Goal: Information Seeking & Learning: Learn about a topic

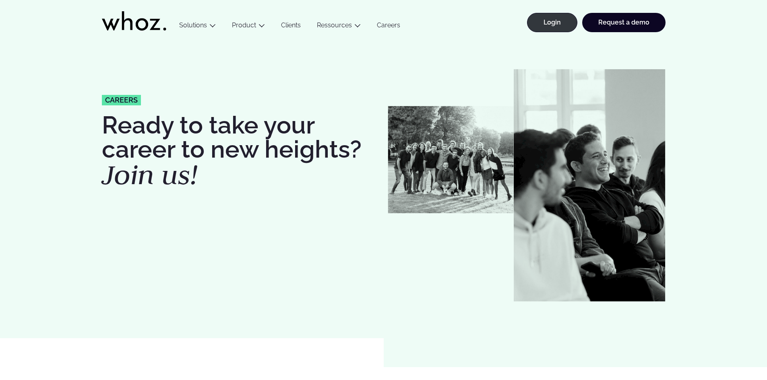
click at [383, 25] on link "Careers" at bounding box center [388, 26] width 39 height 11
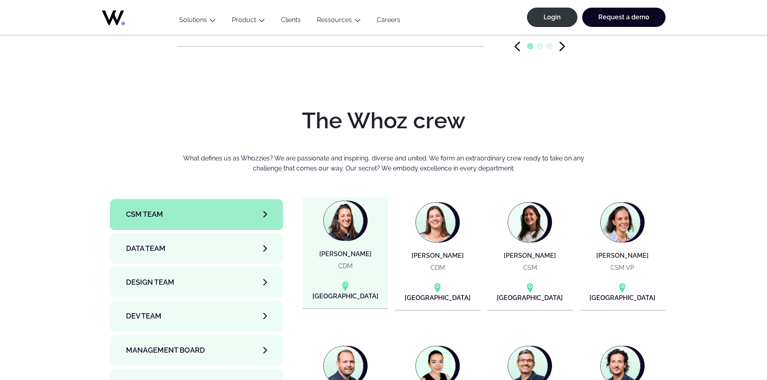
scroll to position [2575, 0]
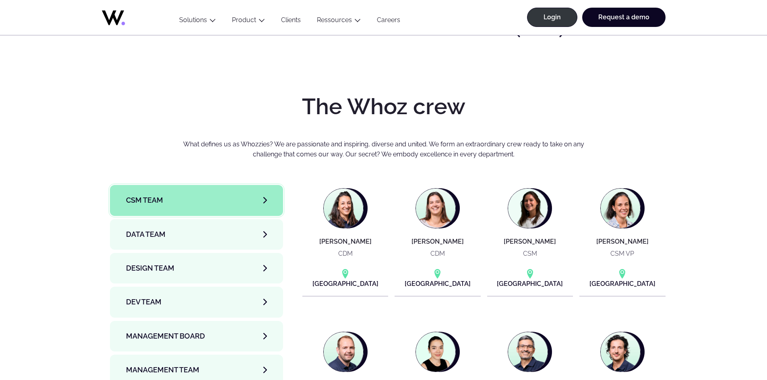
click at [237, 185] on link "CSM team" at bounding box center [196, 200] width 173 height 31
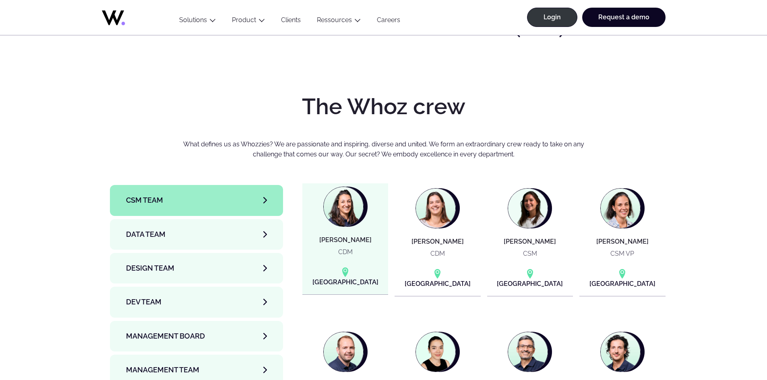
click at [342, 247] on p "CDM" at bounding box center [345, 252] width 14 height 10
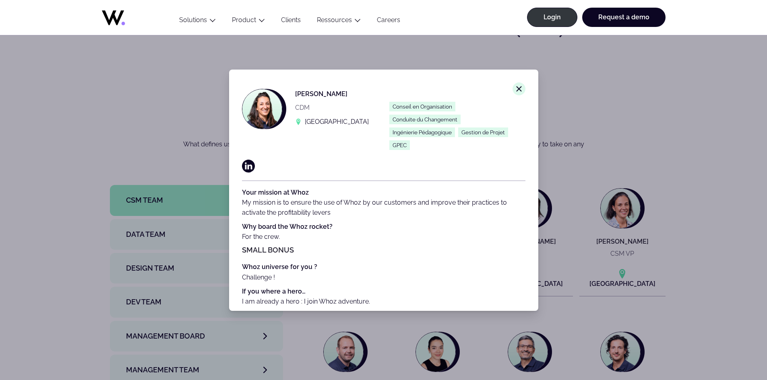
scroll to position [12, 0]
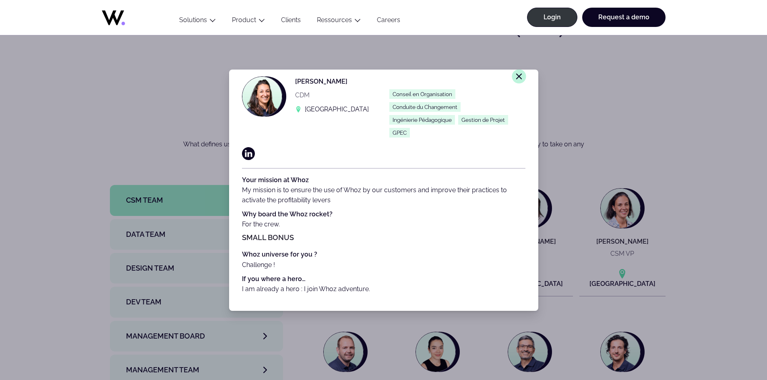
click at [516, 78] on line at bounding box center [518, 76] width 5 height 5
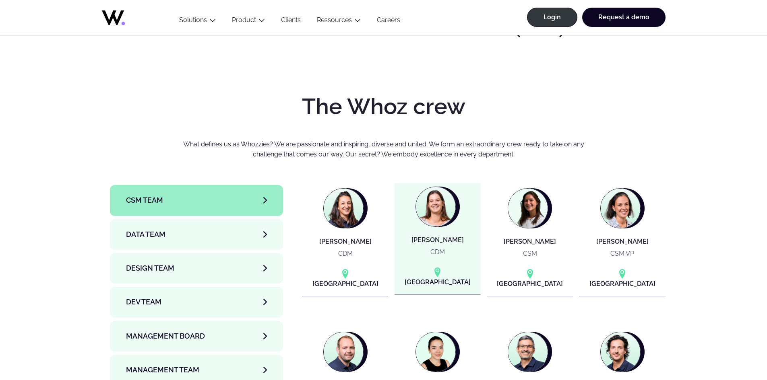
click at [432, 187] on img at bounding box center [435, 206] width 39 height 39
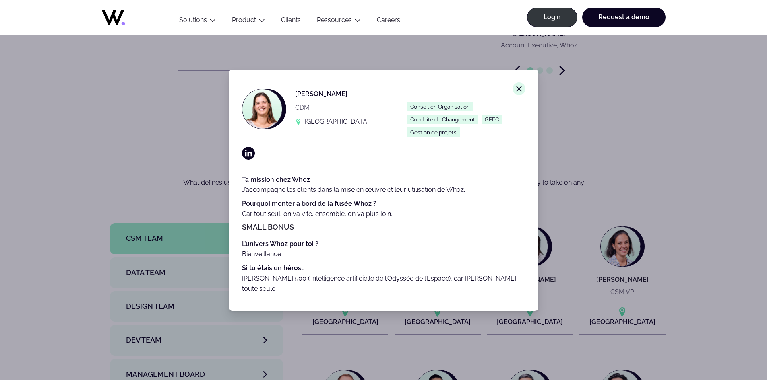
scroll to position [2535, 0]
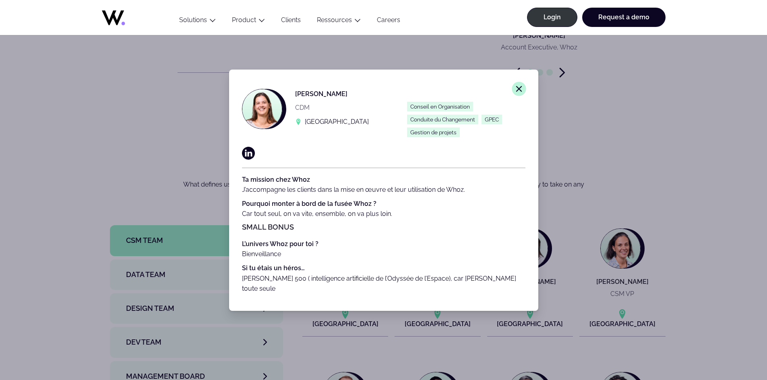
click at [515, 86] on icon "Close modal window." at bounding box center [518, 88] width 7 height 7
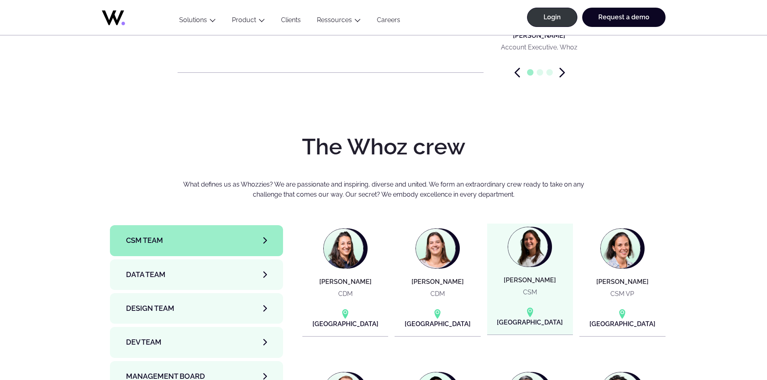
click at [526, 227] on img at bounding box center [527, 246] width 39 height 39
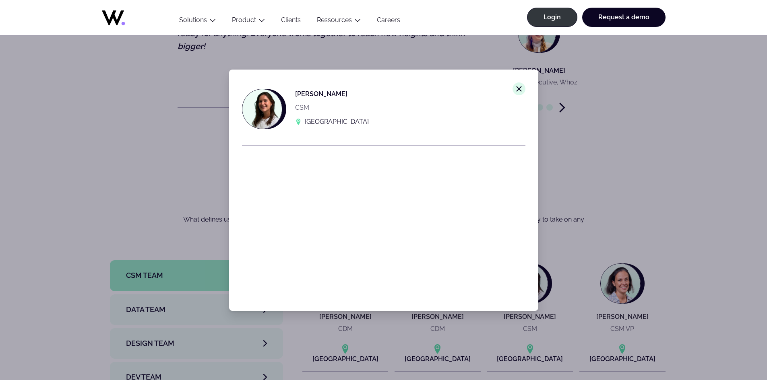
scroll to position [2495, 0]
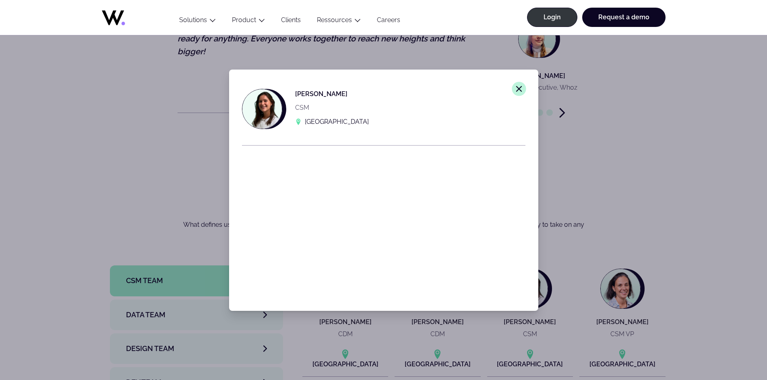
click at [515, 89] on icon "Close modal window." at bounding box center [518, 88] width 7 height 7
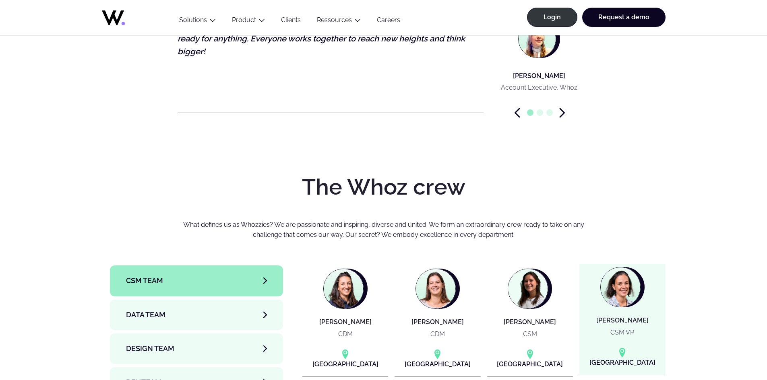
click at [623, 271] on img at bounding box center [619, 287] width 39 height 39
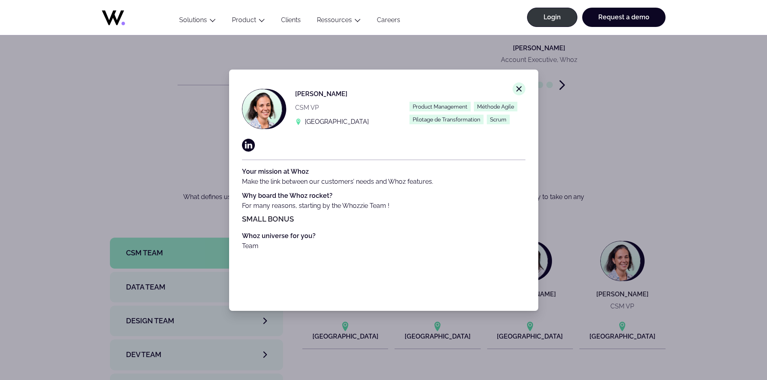
scroll to position [2535, 0]
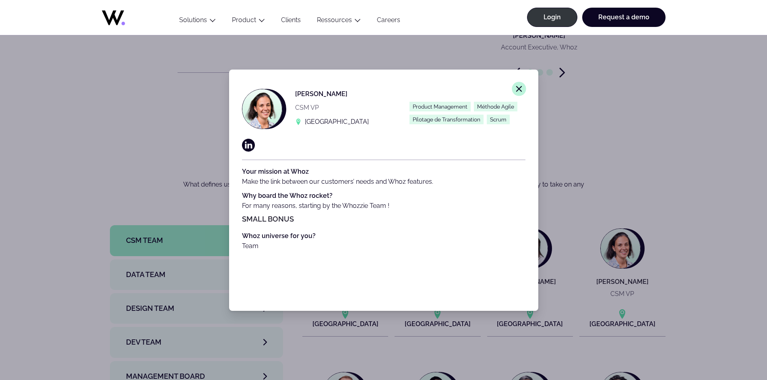
click at [516, 90] on line at bounding box center [518, 88] width 5 height 5
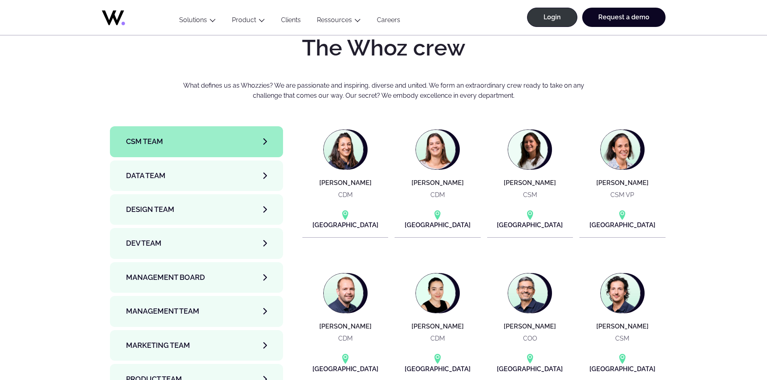
scroll to position [2656, 0]
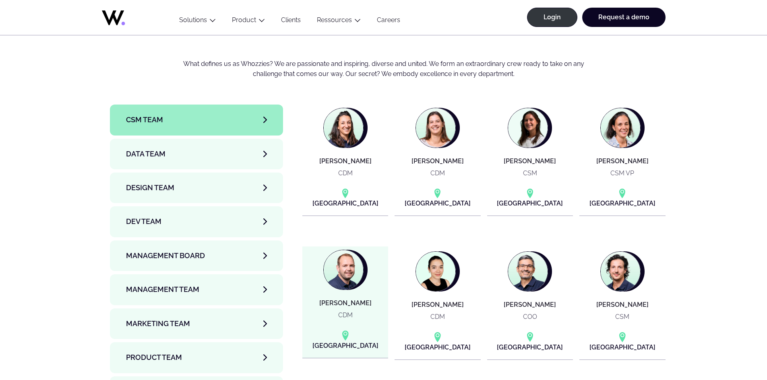
click at [356, 264] on article "[PERSON_NAME] CDM [GEOGRAPHIC_DATA]" at bounding box center [345, 302] width 86 height 111
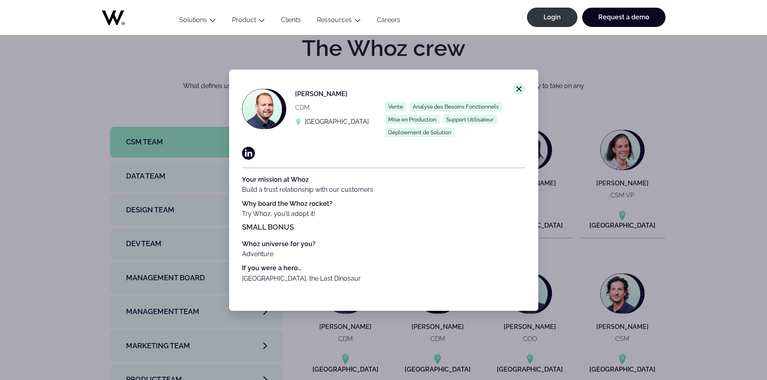
scroll to position [2615, 0]
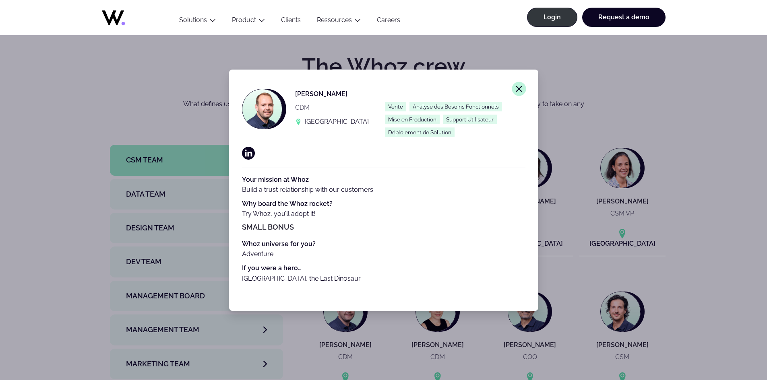
click at [511, 87] on button "Close modal window." at bounding box center [518, 89] width 14 height 14
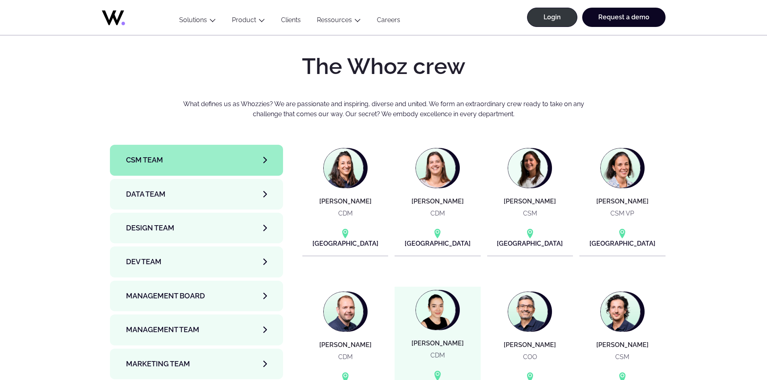
scroll to position [2656, 0]
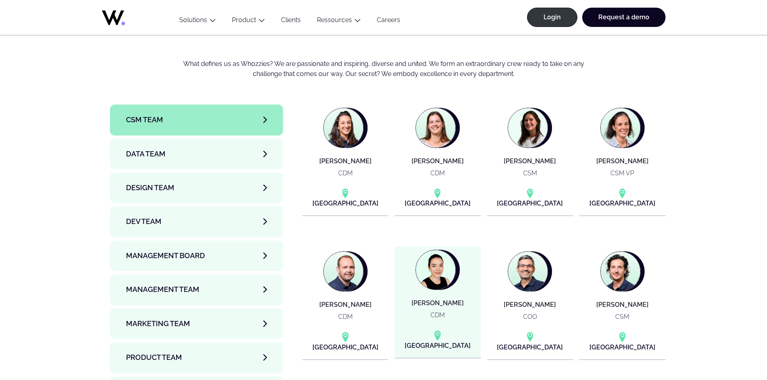
click at [436, 269] on article "[PERSON_NAME] CDM [GEOGRAPHIC_DATA]" at bounding box center [437, 302] width 86 height 111
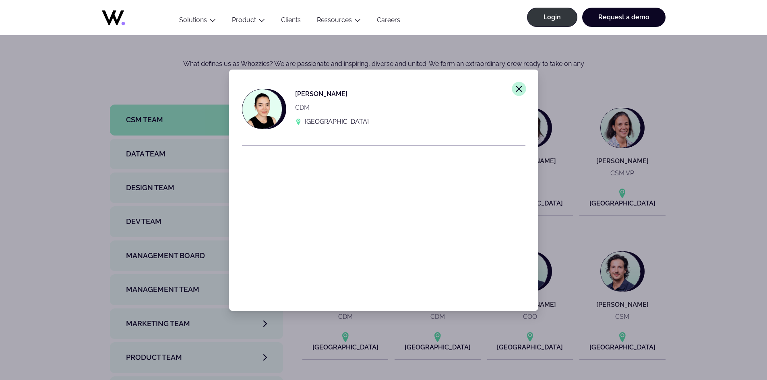
click at [515, 89] on icon "Close modal window." at bounding box center [518, 88] width 7 height 7
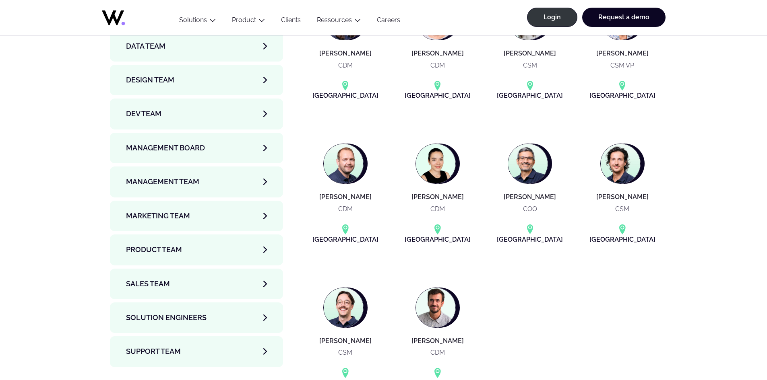
scroll to position [2776, 0]
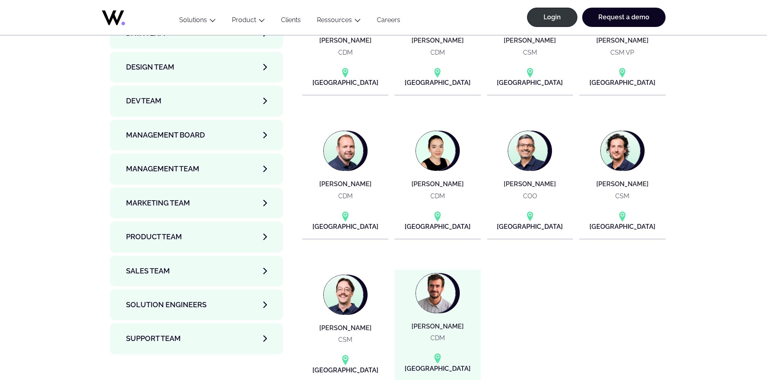
click at [437, 278] on img at bounding box center [435, 293] width 39 height 39
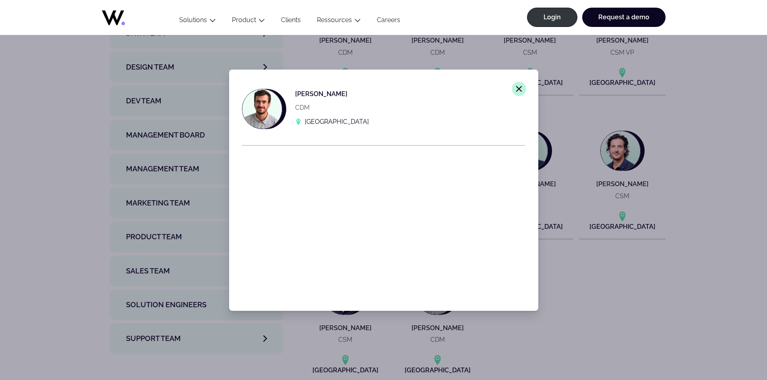
click at [515, 91] on icon "Close modal window." at bounding box center [518, 88] width 7 height 7
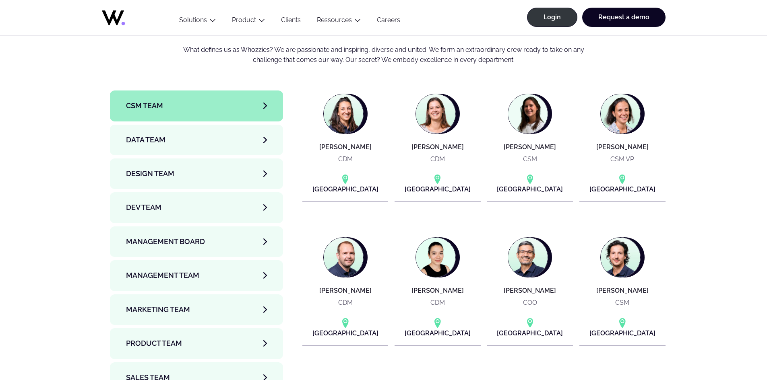
scroll to position [2656, 0]
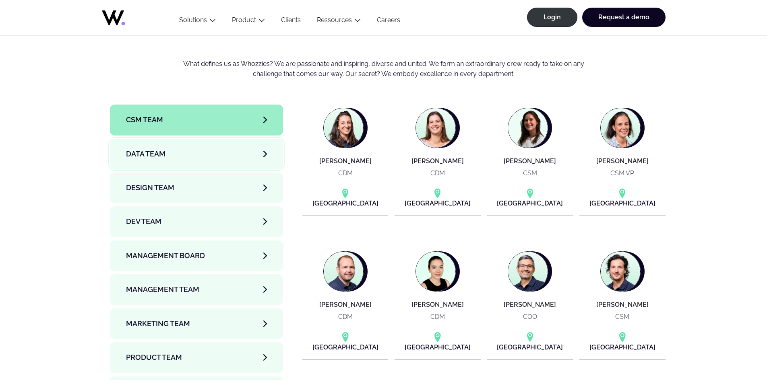
click at [188, 139] on link "Data team" at bounding box center [196, 154] width 173 height 31
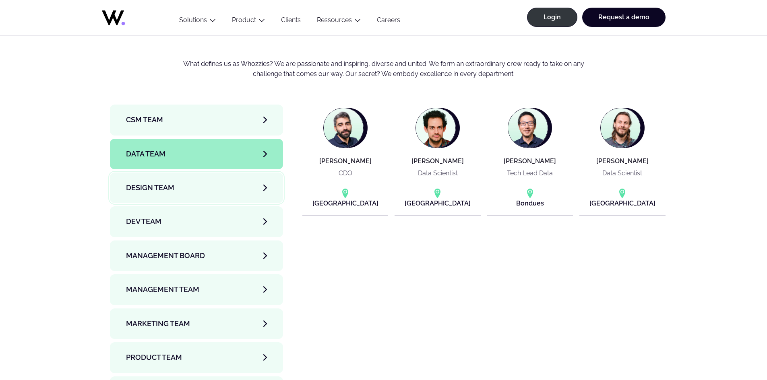
click at [189, 173] on link "Design team" at bounding box center [196, 188] width 173 height 31
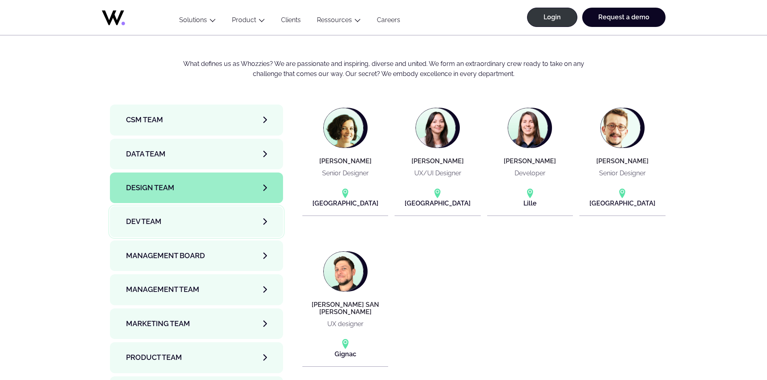
click at [189, 206] on link "Dev team" at bounding box center [196, 221] width 173 height 31
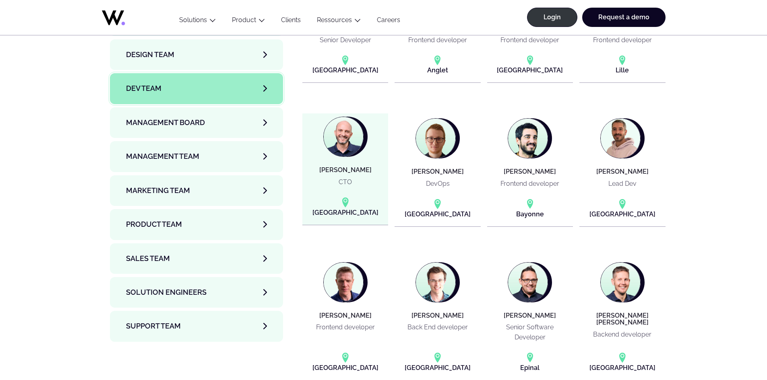
scroll to position [2776, 0]
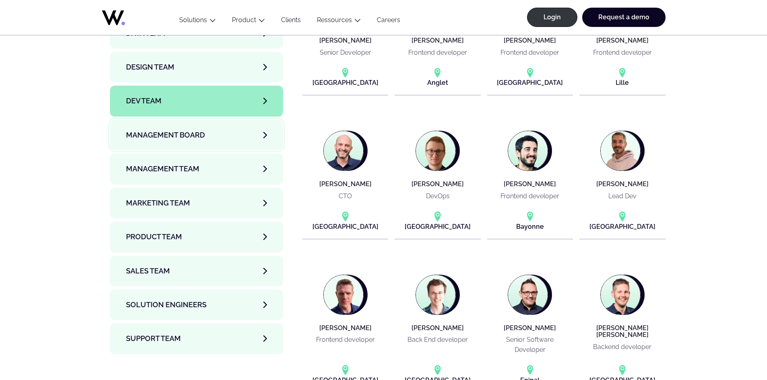
click at [192, 120] on link "Management Board" at bounding box center [196, 135] width 173 height 31
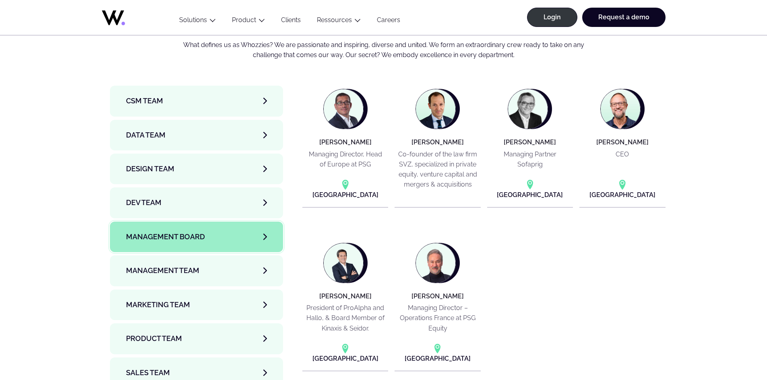
scroll to position [2696, 0]
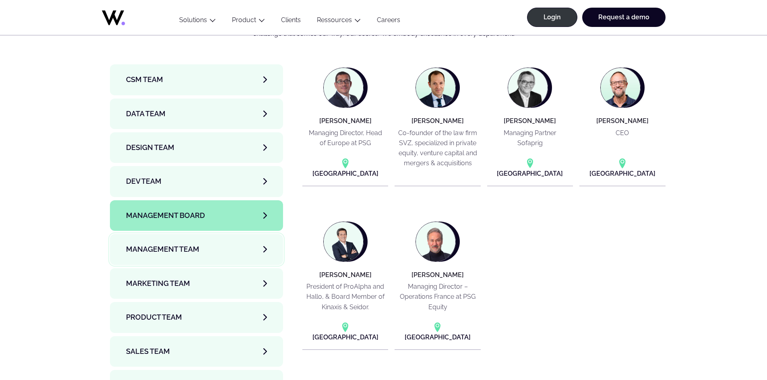
click at [228, 234] on link "Management Team" at bounding box center [196, 249] width 173 height 31
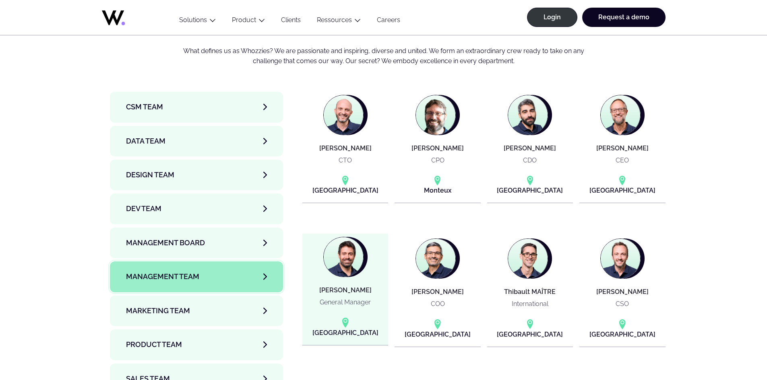
scroll to position [2656, 0]
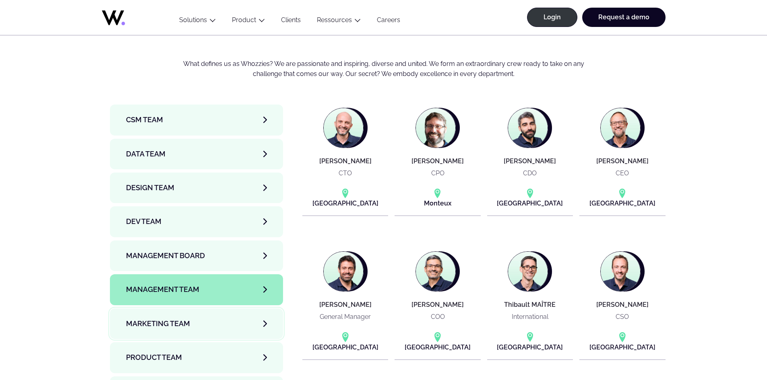
click at [166, 318] on span "Marketing Team" at bounding box center [158, 323] width 64 height 11
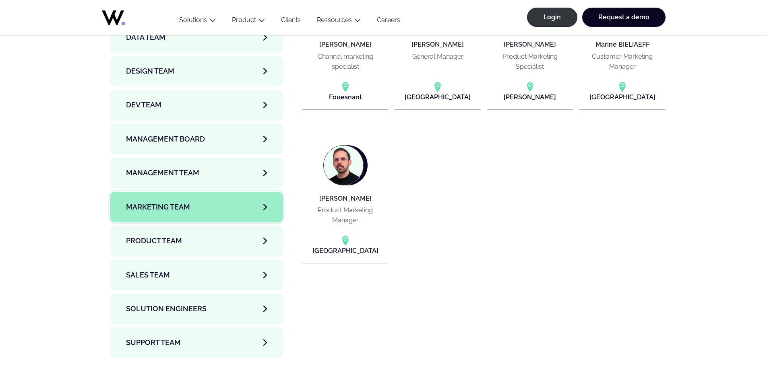
scroll to position [2776, 0]
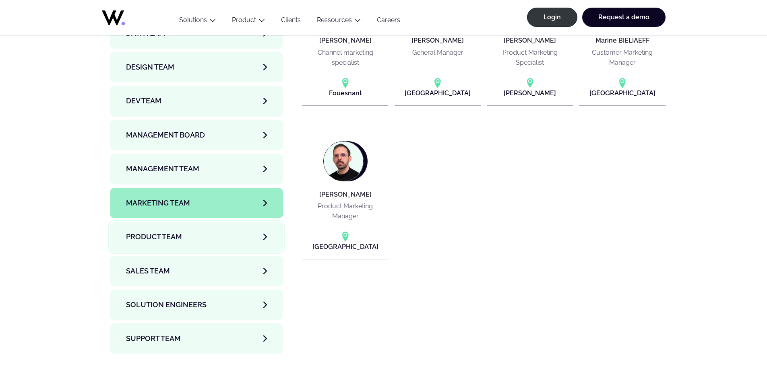
click at [183, 222] on link "Product team" at bounding box center [196, 237] width 173 height 31
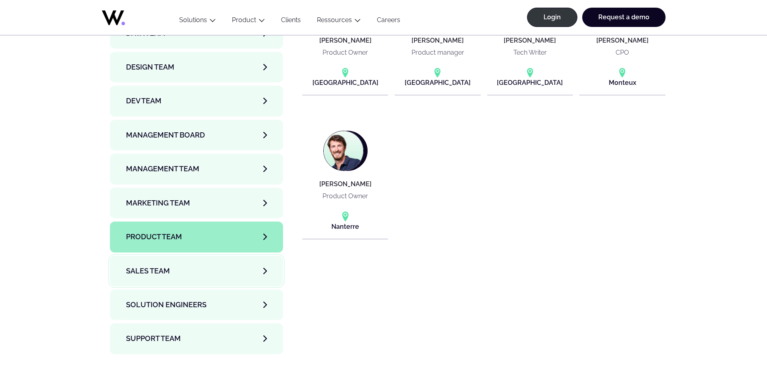
click at [197, 256] on link "Sales team" at bounding box center [196, 271] width 173 height 31
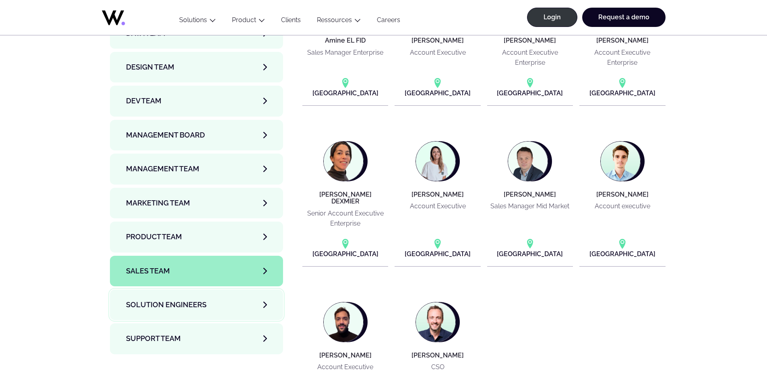
click at [184, 299] on span "Solution Engineers" at bounding box center [166, 304] width 80 height 11
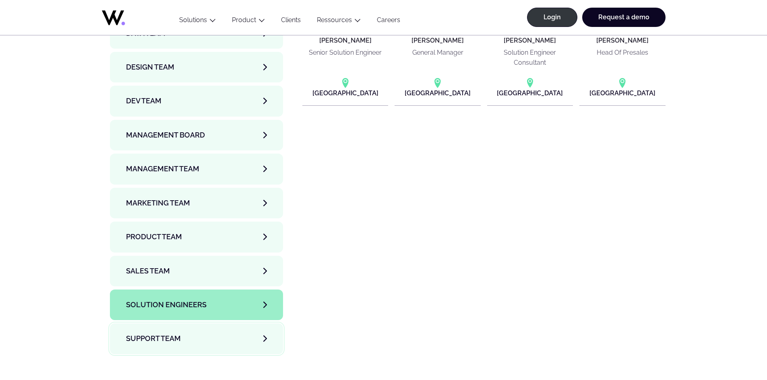
click at [189, 324] on link "Support team" at bounding box center [196, 339] width 173 height 31
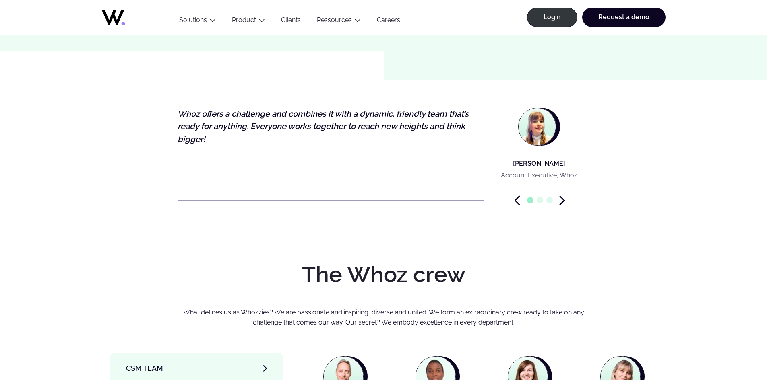
scroll to position [2495, 0]
